Goal: Register for event/course

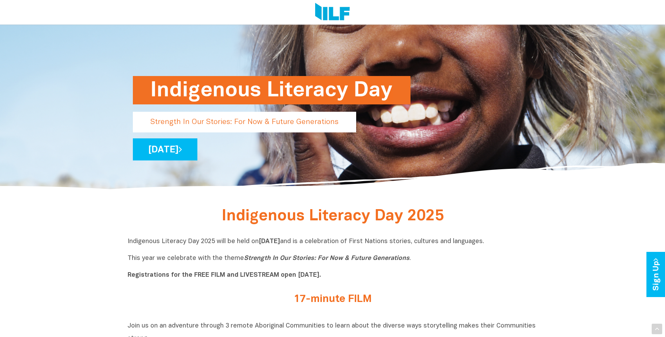
scroll to position [105, 0]
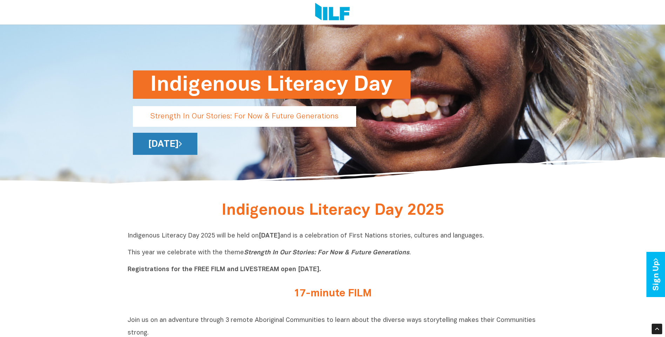
click at [197, 147] on link "[DATE]" at bounding box center [165, 144] width 64 height 22
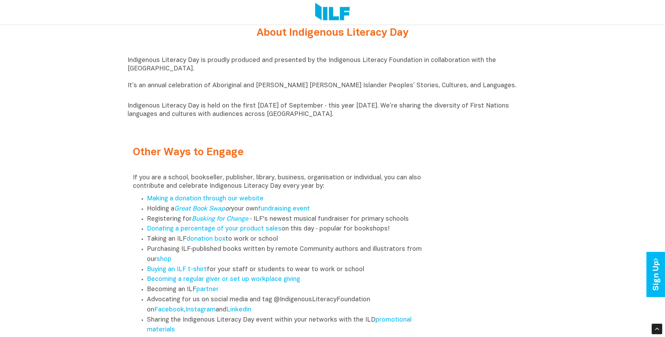
scroll to position [806, 0]
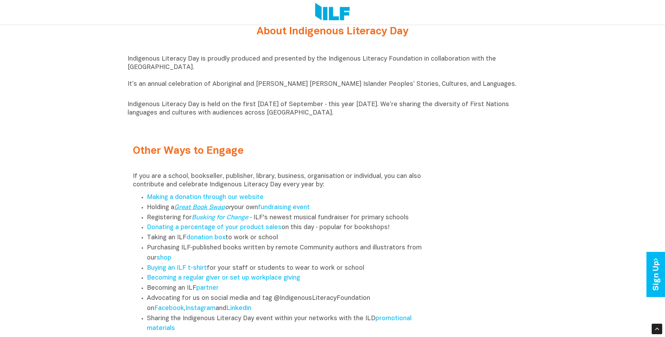
click at [205, 211] on link "Great Book Swap" at bounding box center [199, 208] width 51 height 6
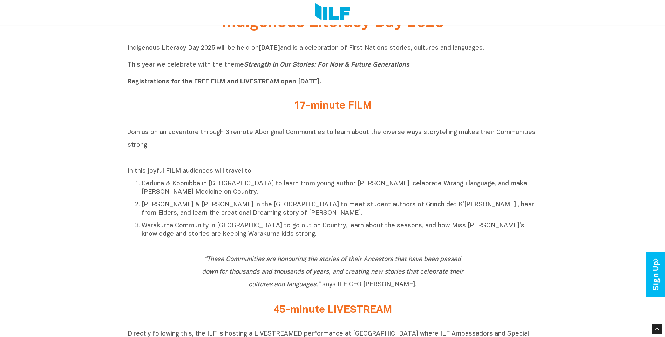
scroll to position [280, 0]
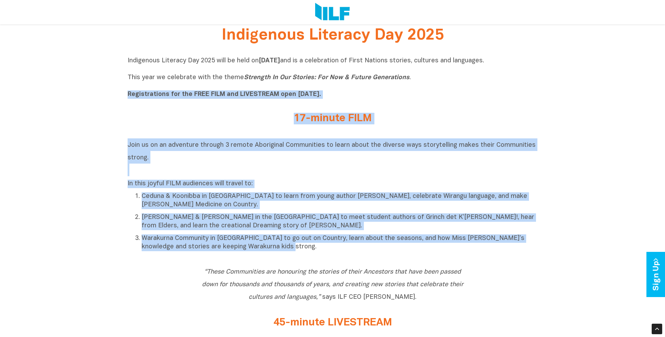
drag, startPoint x: 128, startPoint y: 95, endPoint x: 370, endPoint y: 256, distance: 290.4
copy div "Registrations for the FREE FILM and LIVESTREAM open [DATE]. 17-minute FILM Join…"
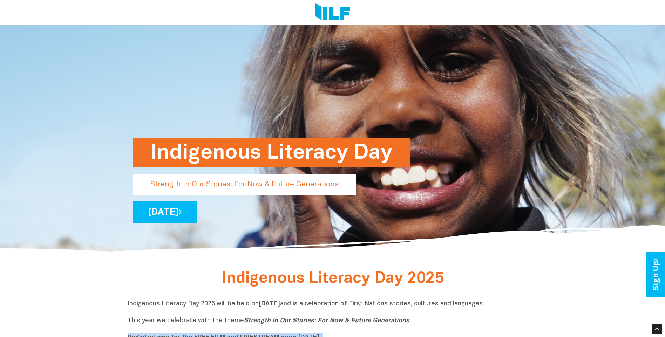
scroll to position [35, 0]
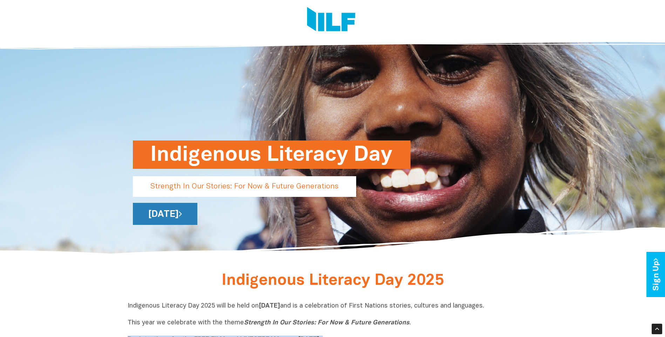
click at [197, 217] on link "[DATE]" at bounding box center [165, 214] width 64 height 22
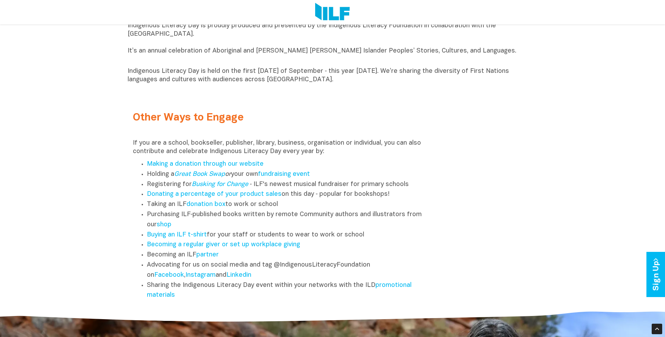
scroll to position [839, 0]
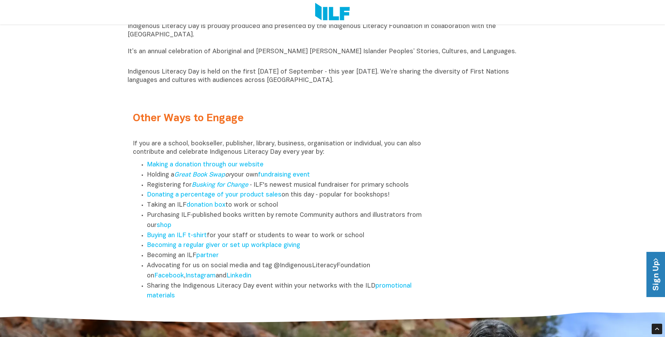
click at [658, 274] on link "Sign Up" at bounding box center [656, 274] width 20 height 45
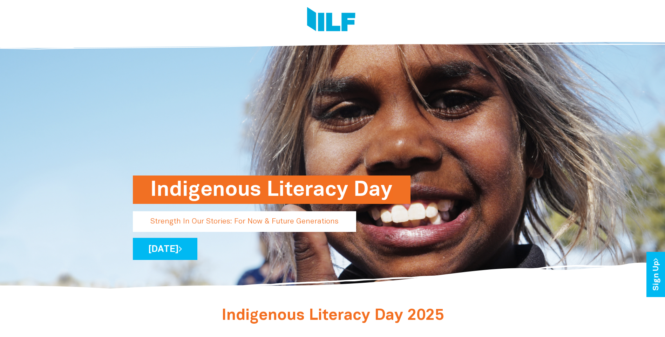
click at [260, 185] on h1 "Indigenous Literacy Day" at bounding box center [271, 190] width 243 height 28
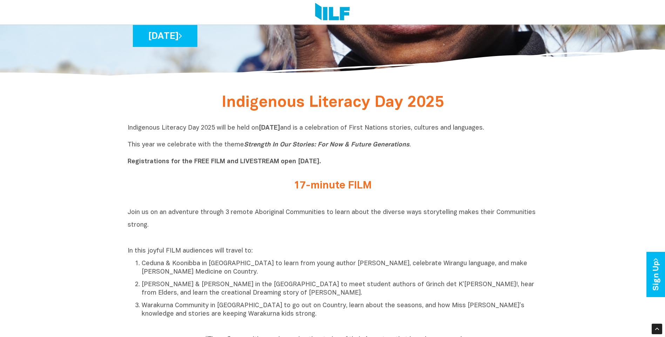
scroll to position [210, 0]
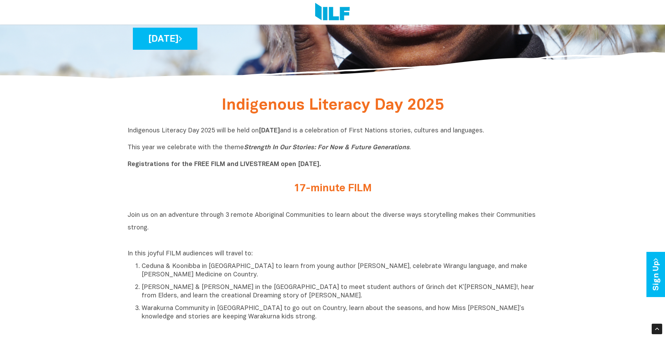
click at [300, 165] on b "Registrations for the FREE FILM and LIVESTREAM open [DATE]." at bounding box center [224, 165] width 193 height 6
click at [223, 165] on b "Registrations for the FREE FILM and LIVESTREAM open [DATE]." at bounding box center [224, 165] width 193 height 6
click at [221, 165] on b "Registrations for the FREE FILM and LIVESTREAM open [DATE]." at bounding box center [224, 165] width 193 height 6
click at [183, 170] on div "Indigenous Literacy Day 2025 will be held on Wednesday 3 September and is a cel…" at bounding box center [333, 150] width 410 height 46
drag, startPoint x: 183, startPoint y: 170, endPoint x: 144, endPoint y: 165, distance: 39.1
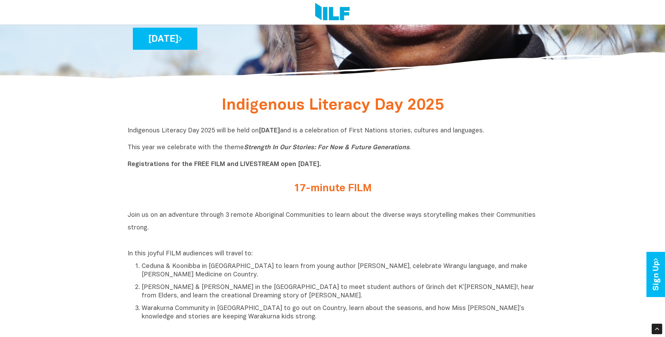
click at [144, 165] on b "Registrations for the FREE FILM and LIVESTREAM open [DATE]." at bounding box center [224, 165] width 193 height 6
click at [169, 162] on b "Registrations for the FREE FILM and LIVESTREAM open [DATE]." at bounding box center [224, 165] width 193 height 6
click at [197, 165] on b "Registrations for the FREE FILM and LIVESTREAM open [DATE]." at bounding box center [224, 165] width 193 height 6
click at [224, 162] on b "Registrations for the FREE FILM and LIVESTREAM open [DATE]." at bounding box center [224, 165] width 193 height 6
click at [254, 164] on b "Registrations for the FREE FILM and LIVESTREAM open [DATE]." at bounding box center [224, 165] width 193 height 6
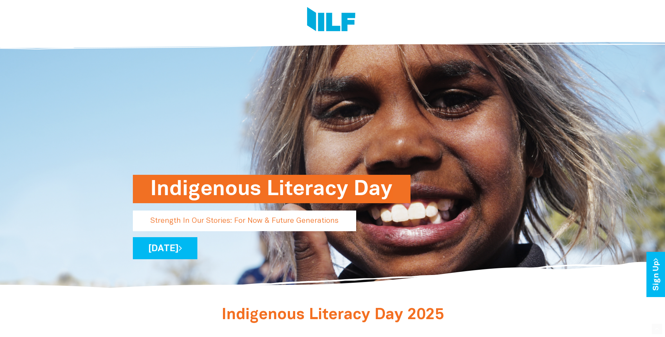
scroll to position [0, 0]
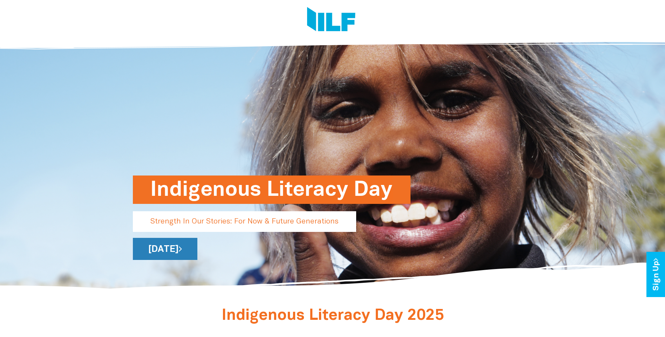
click at [197, 254] on link "[DATE]" at bounding box center [165, 249] width 64 height 22
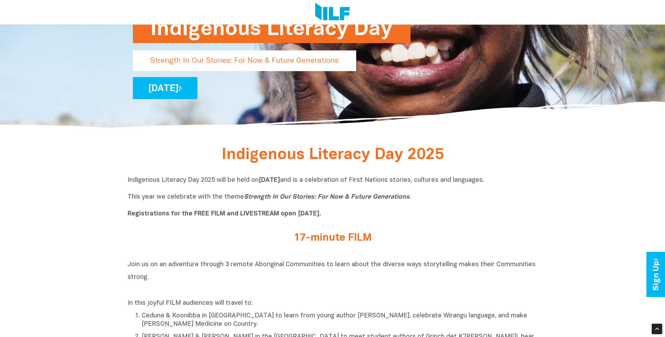
scroll to position [175, 0]
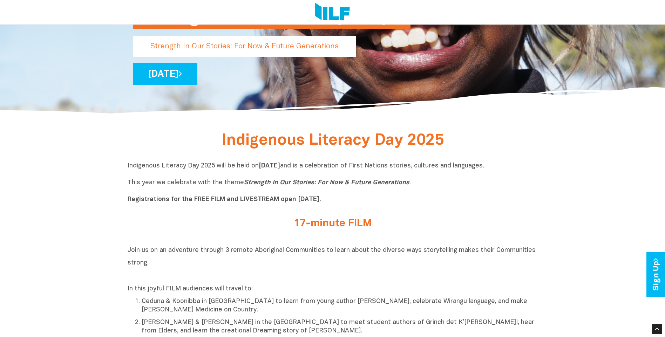
click at [180, 201] on b "Registrations for the FREE FILM and LIVESTREAM open [DATE]." at bounding box center [224, 200] width 193 height 6
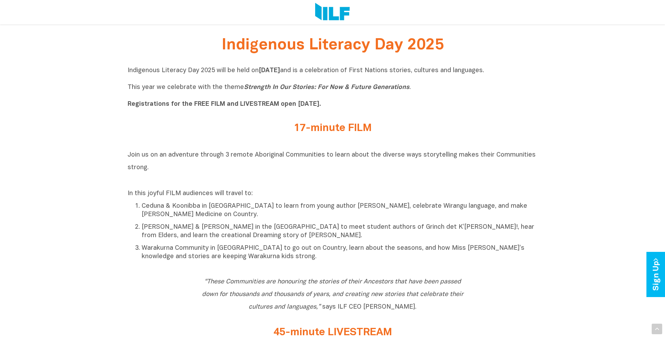
scroll to position [280, 0]
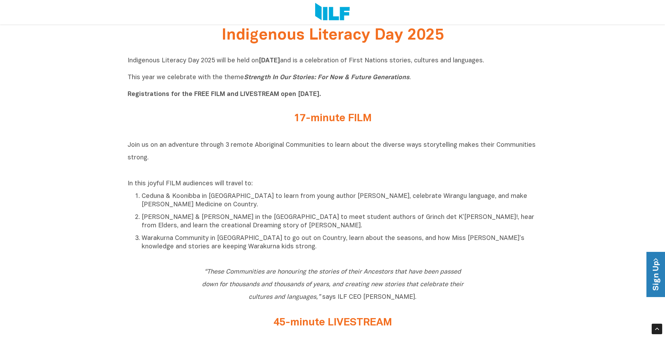
click at [654, 270] on link "Sign Up" at bounding box center [656, 274] width 20 height 45
click at [650, 271] on link "Sign Up" at bounding box center [656, 274] width 20 height 45
